Goal: Task Accomplishment & Management: Complete application form

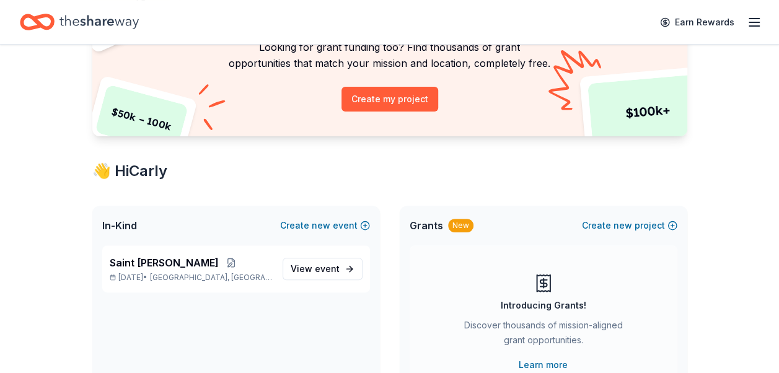
scroll to position [118, 0]
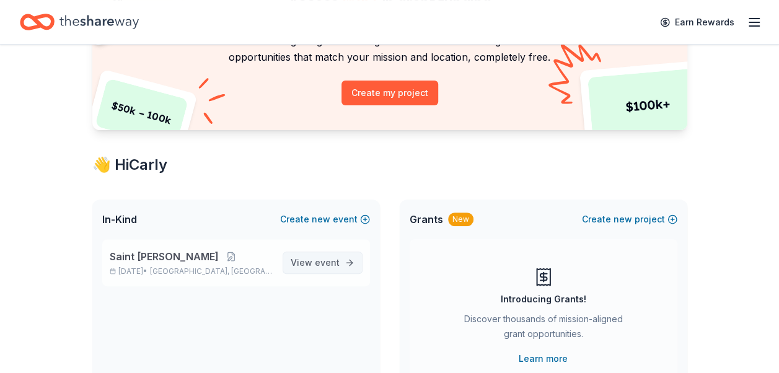
click at [325, 264] on span "event" at bounding box center [327, 262] width 25 height 11
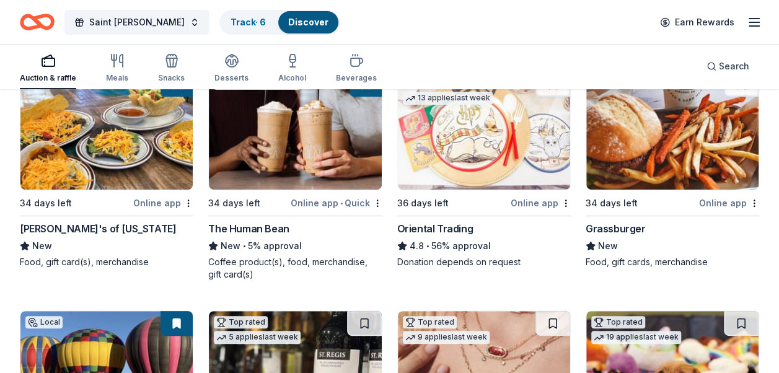
scroll to position [157, 0]
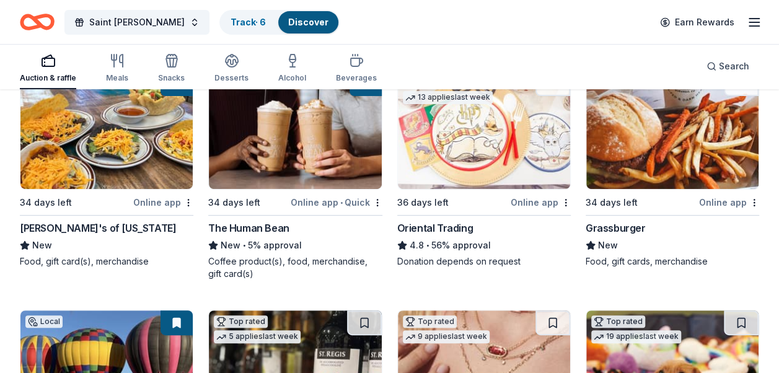
click at [669, 143] on img at bounding box center [672, 130] width 172 height 118
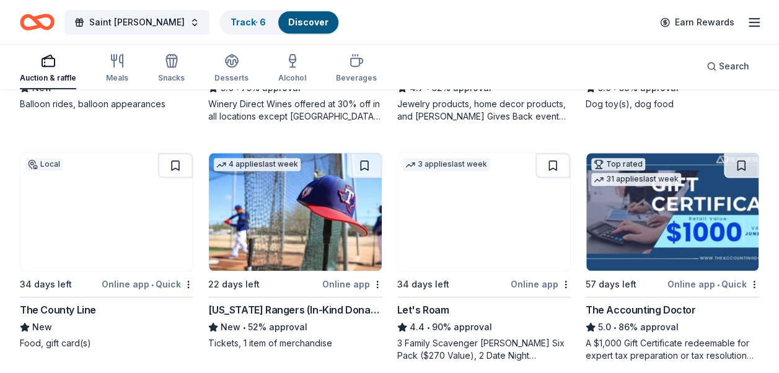
scroll to position [566, 0]
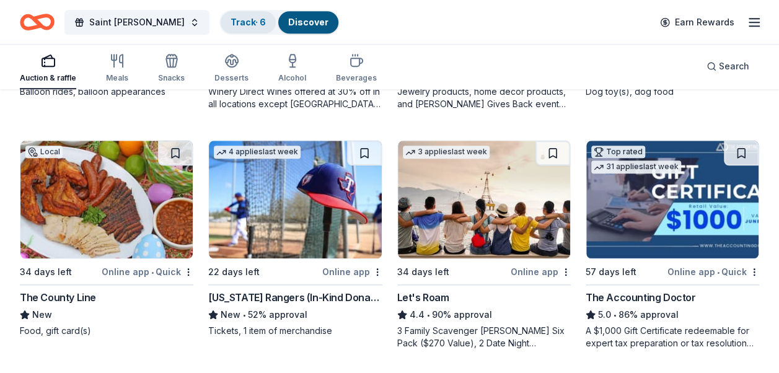
click at [240, 21] on link "Track · 6" at bounding box center [247, 22] width 35 height 11
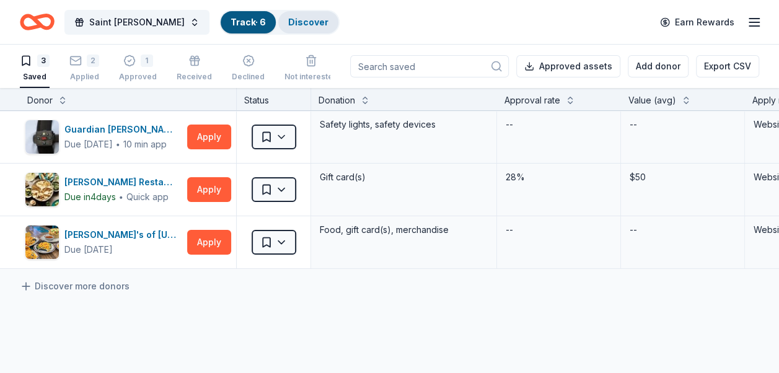
click at [298, 22] on link "Discover" at bounding box center [308, 22] width 40 height 11
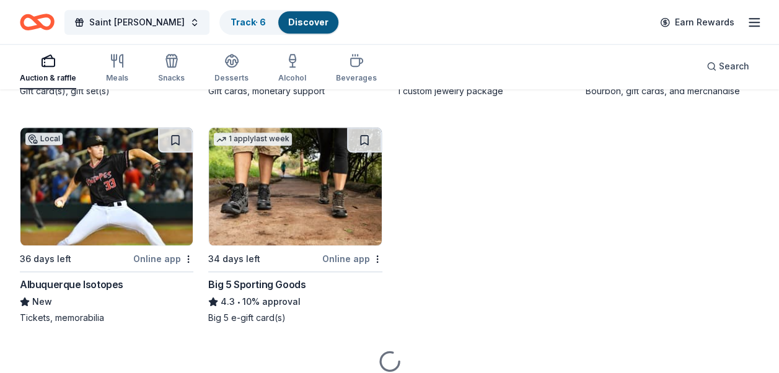
scroll to position [2968, 0]
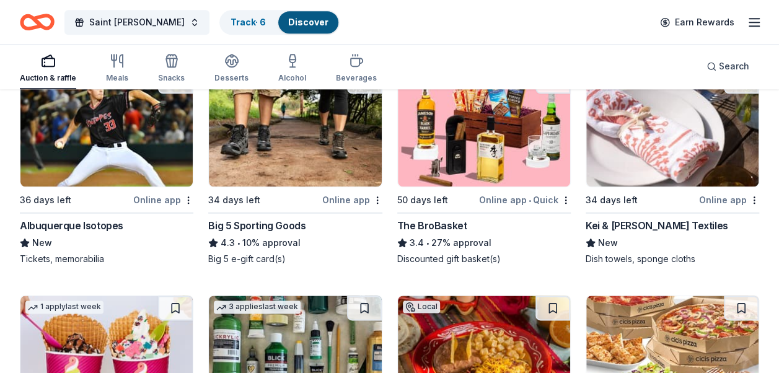
click at [105, 145] on img at bounding box center [106, 128] width 172 height 118
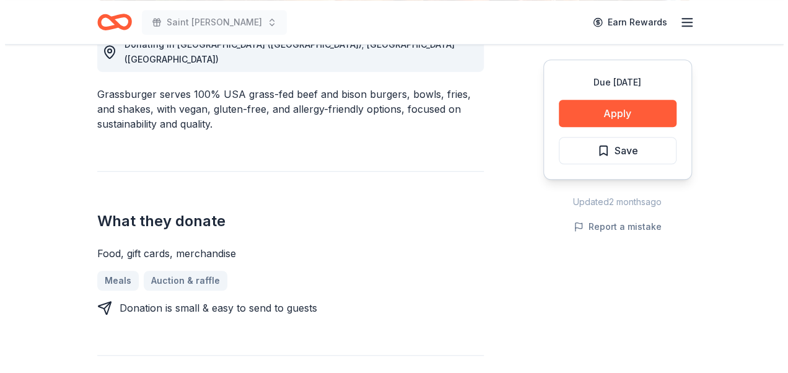
scroll to position [382, 0]
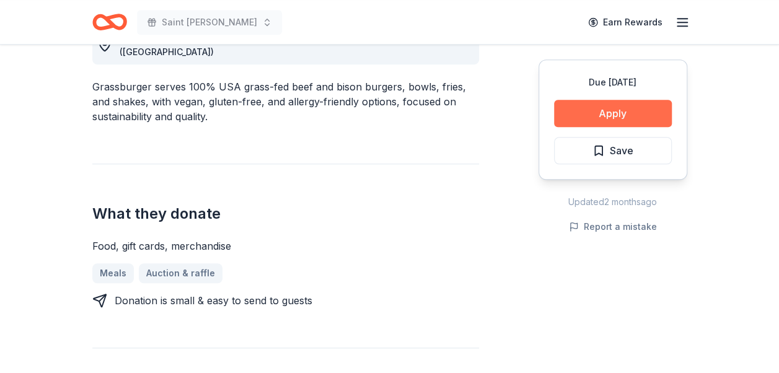
click at [571, 120] on button "Apply" at bounding box center [613, 113] width 118 height 27
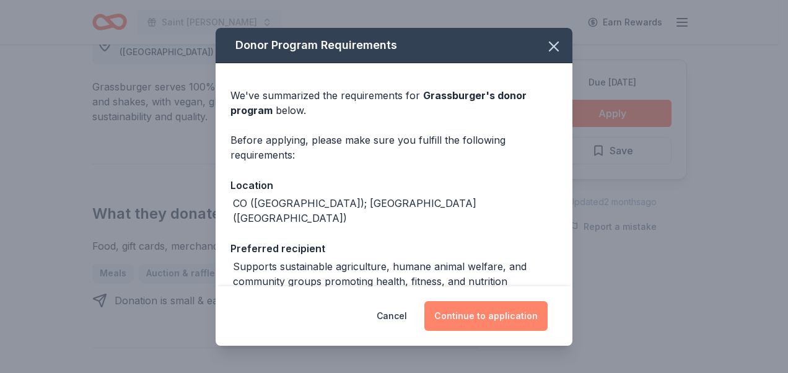
click at [476, 329] on button "Continue to application" at bounding box center [485, 316] width 123 height 30
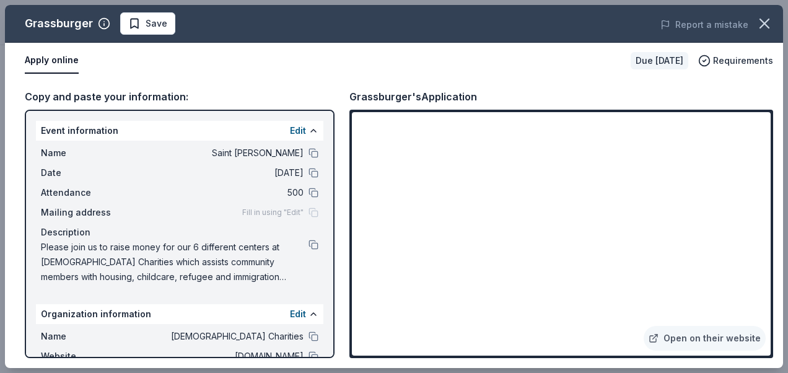
drag, startPoint x: 137, startPoint y: 260, endPoint x: 487, endPoint y: 56, distance: 404.8
click at [487, 56] on div "Apply online" at bounding box center [323, 61] width 596 height 26
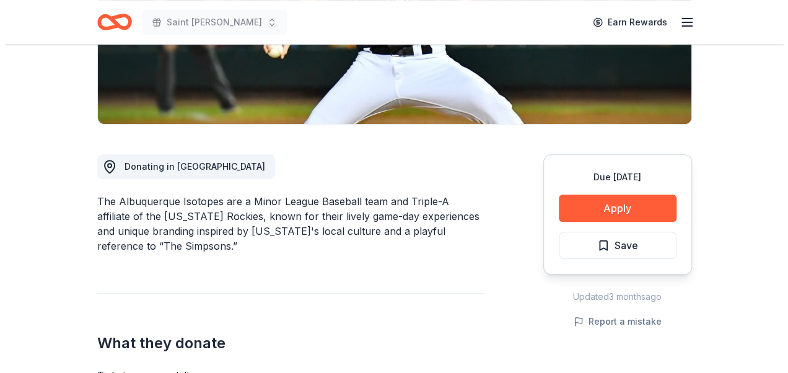
scroll to position [253, 0]
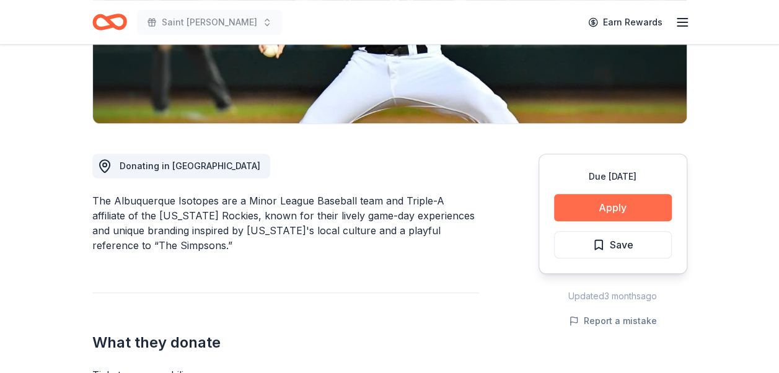
click at [620, 206] on button "Apply" at bounding box center [613, 207] width 118 height 27
